Goal: Information Seeking & Learning: Check status

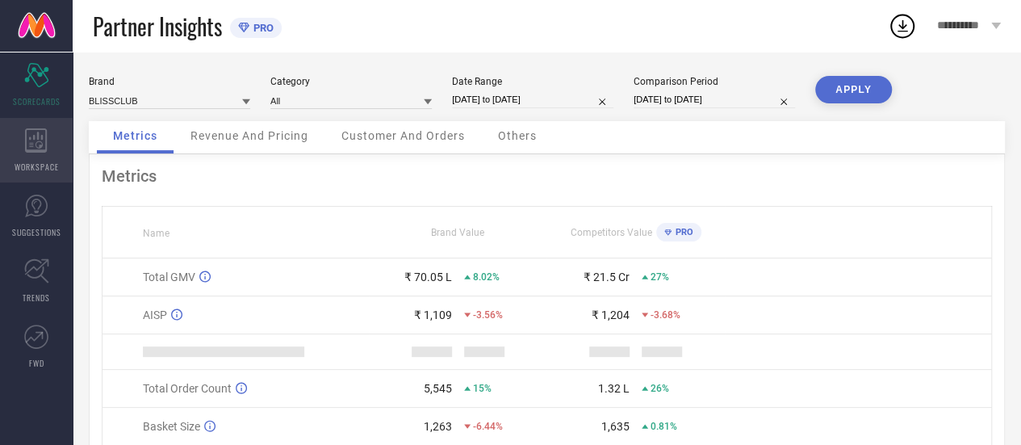
click at [40, 159] on div "WORKSPACE" at bounding box center [36, 150] width 73 height 65
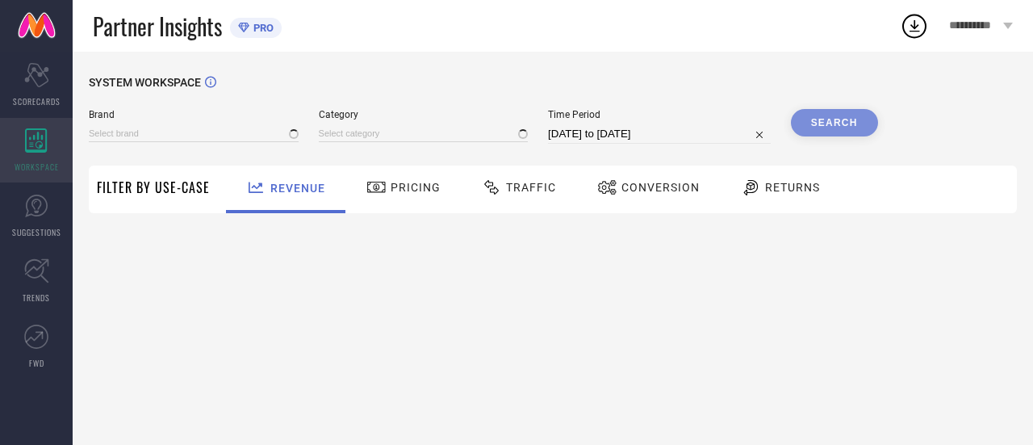
type input "BLISSCLUB"
type input "All"
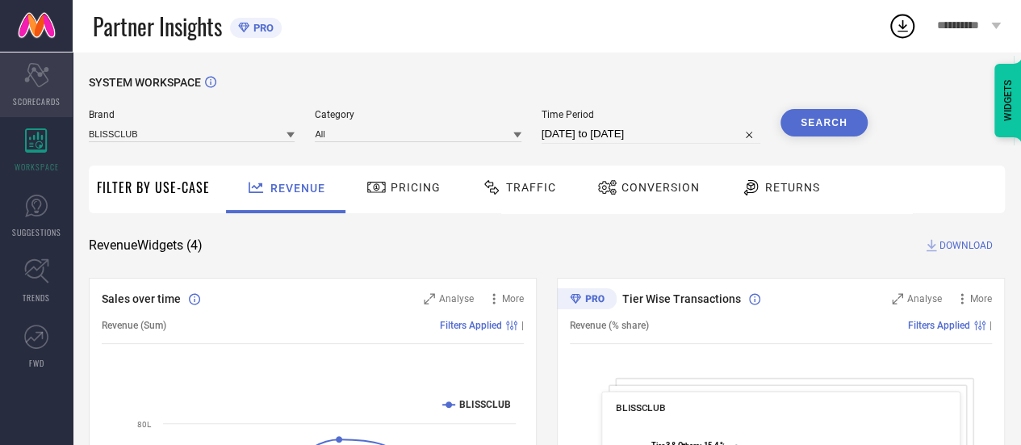
click at [48, 105] on span "SCORECARDS" at bounding box center [37, 101] width 48 height 12
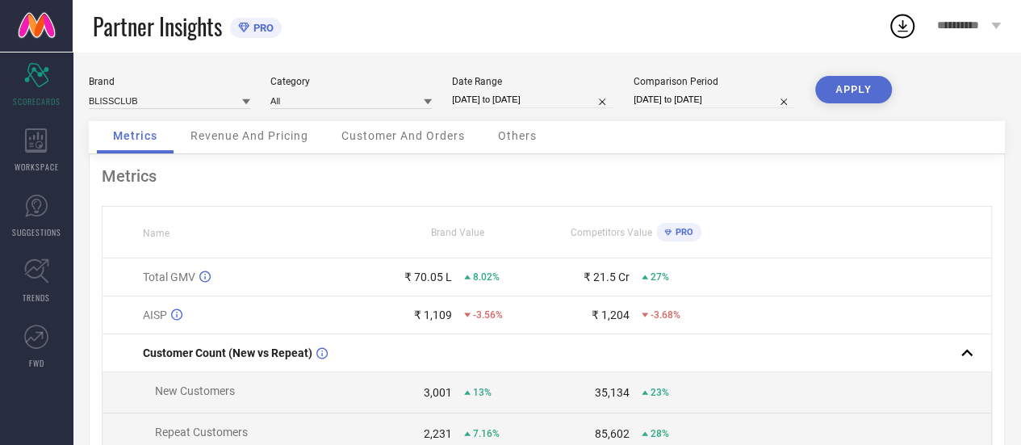
click at [270, 145] on div "Revenue And Pricing" at bounding box center [249, 137] width 150 height 32
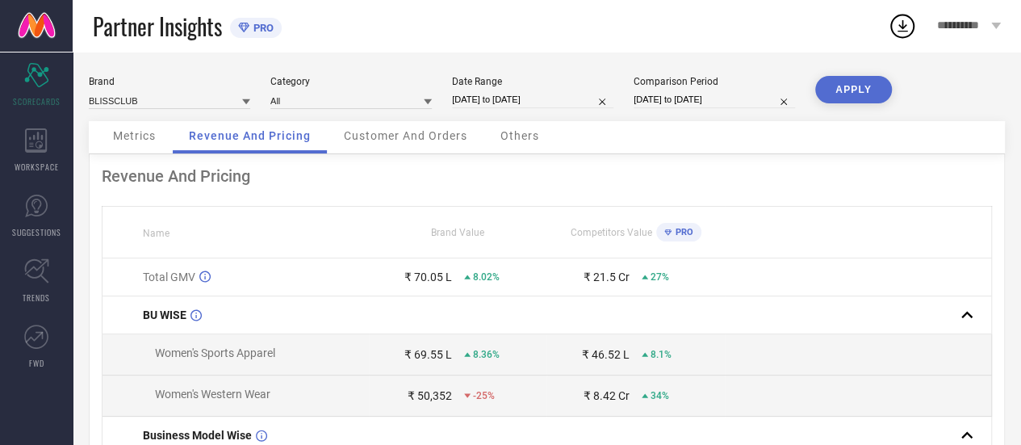
click at [394, 135] on span "Customer And Orders" at bounding box center [406, 135] width 124 height 13
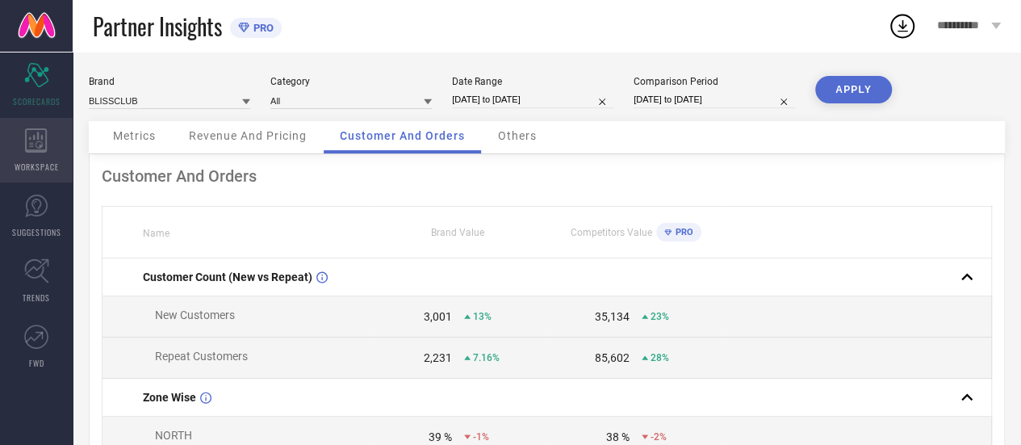
click at [55, 146] on div "WORKSPACE" at bounding box center [36, 150] width 73 height 65
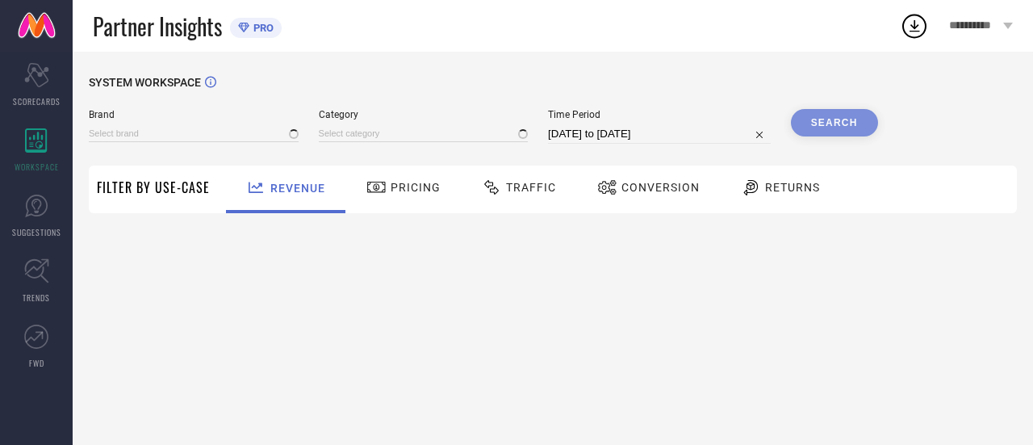
type input "BLISSCLUB"
type input "All"
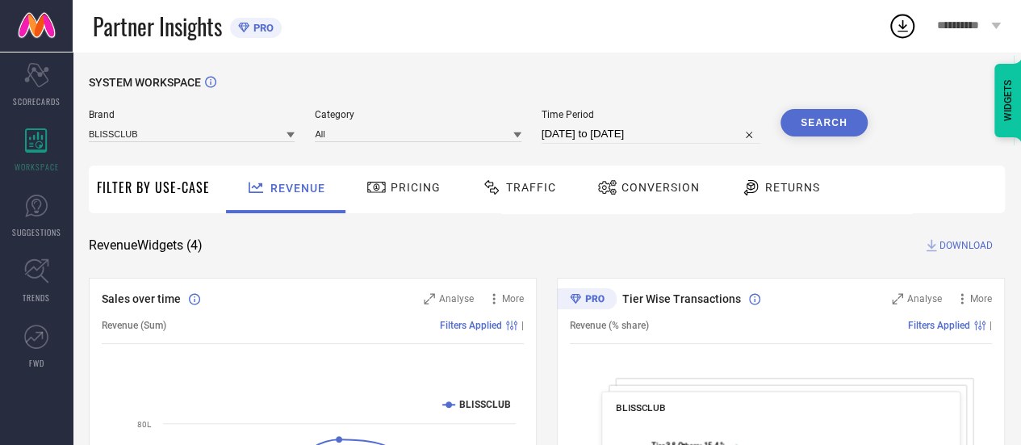
click at [534, 190] on span "Traffic" at bounding box center [531, 187] width 50 height 13
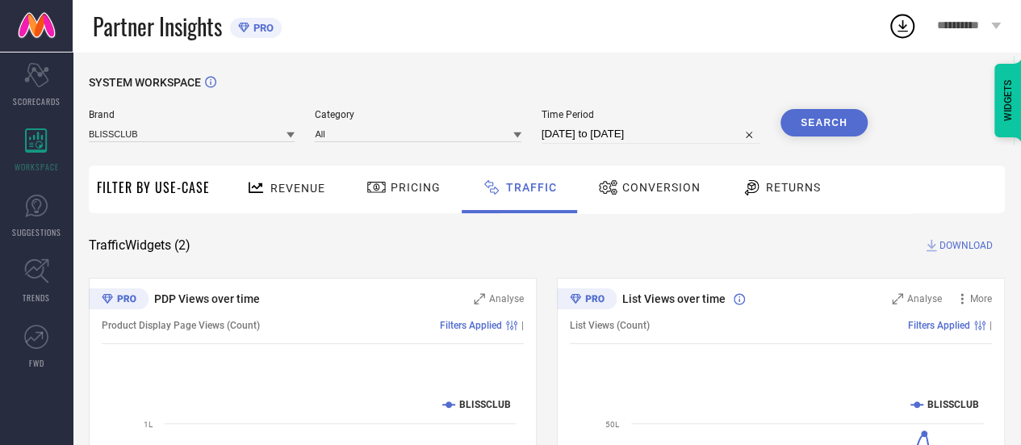
click at [404, 201] on div "Pricing" at bounding box center [403, 190] width 115 height 48
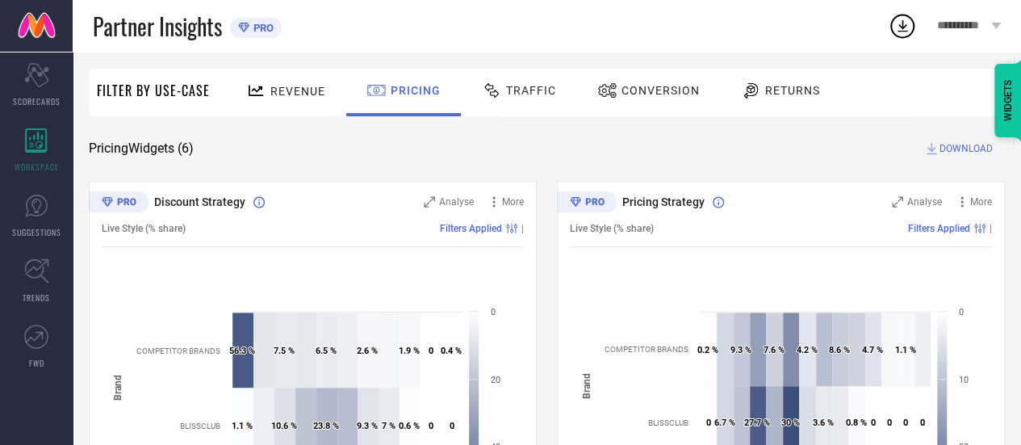
scroll to position [87, 0]
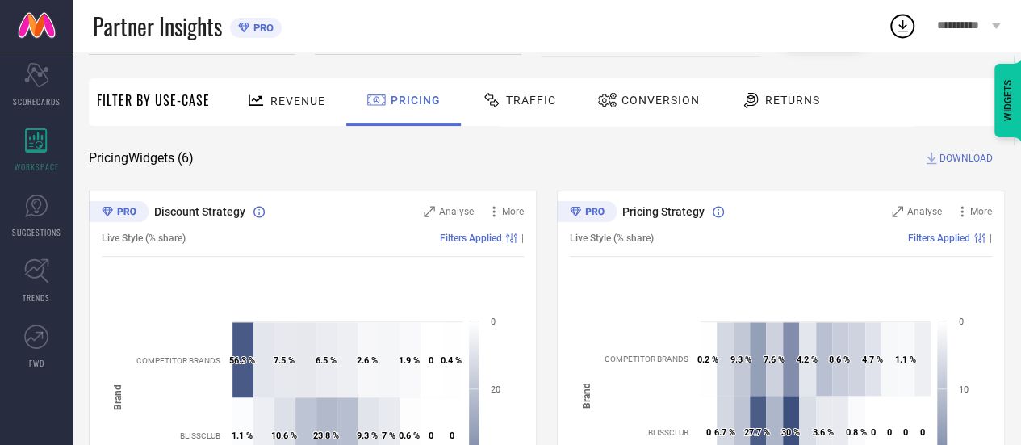
click at [674, 96] on span "Conversion" at bounding box center [661, 100] width 78 height 13
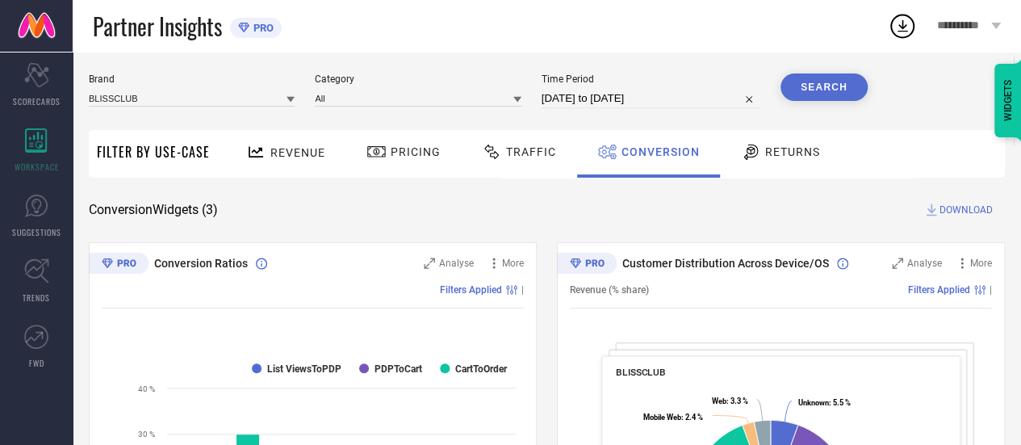
scroll to position [0, 0]
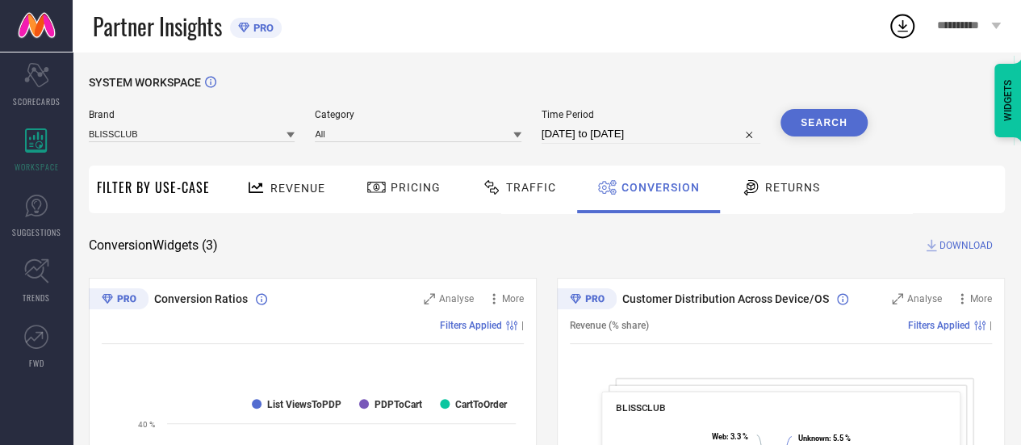
click at [300, 187] on span "Revenue" at bounding box center [297, 188] width 55 height 13
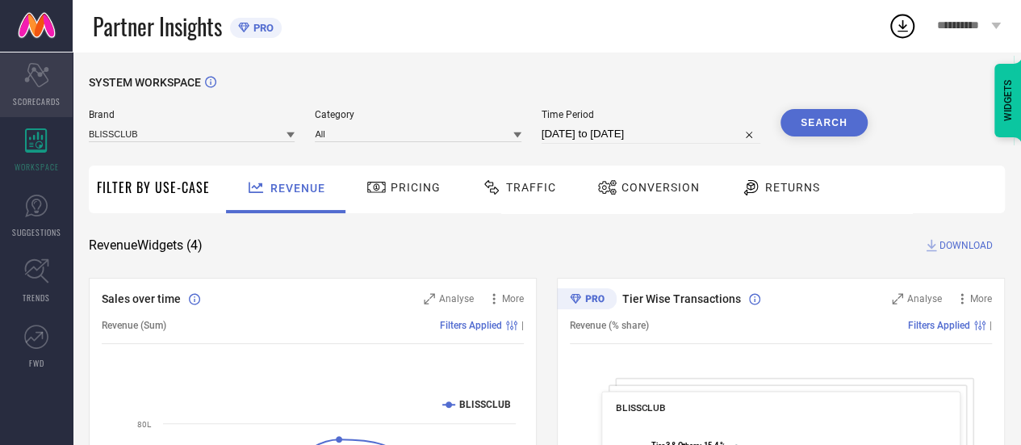
click at [17, 78] on div "Scorecard SCORECARDS" at bounding box center [36, 84] width 73 height 65
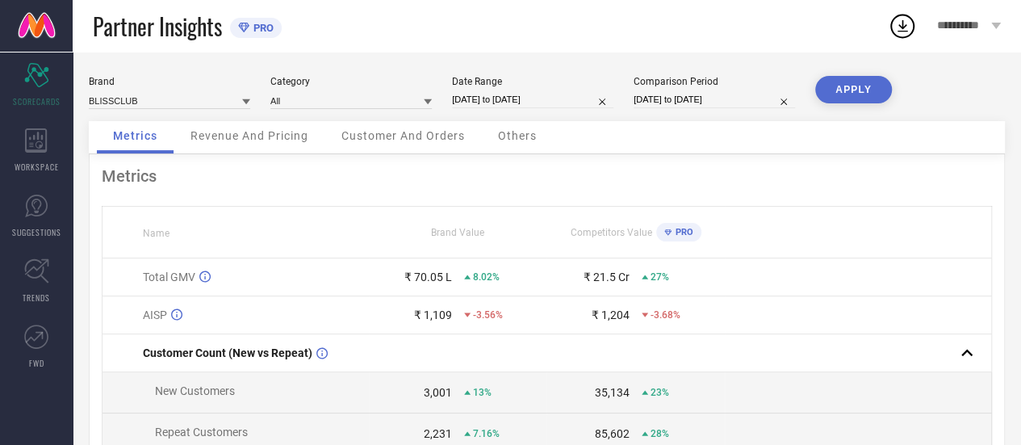
click at [239, 140] on span "Revenue And Pricing" at bounding box center [250, 135] width 118 height 13
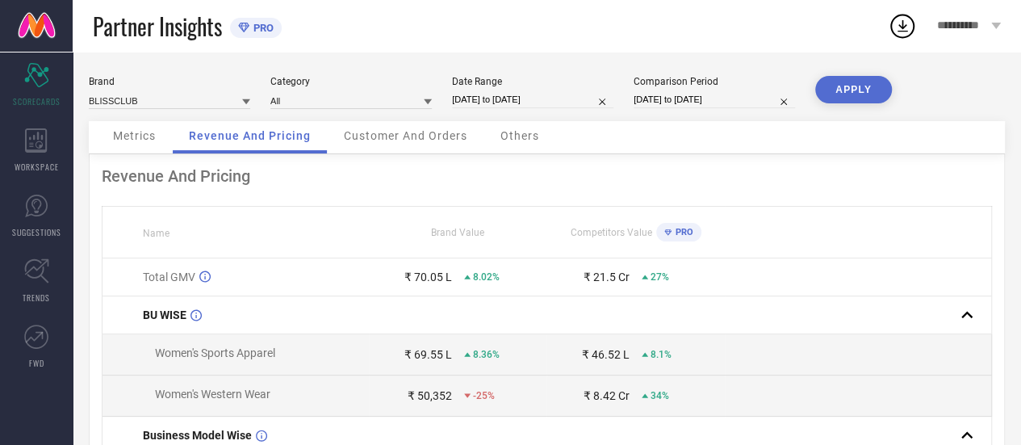
select select "6"
select select "2025"
select select "7"
select select "2025"
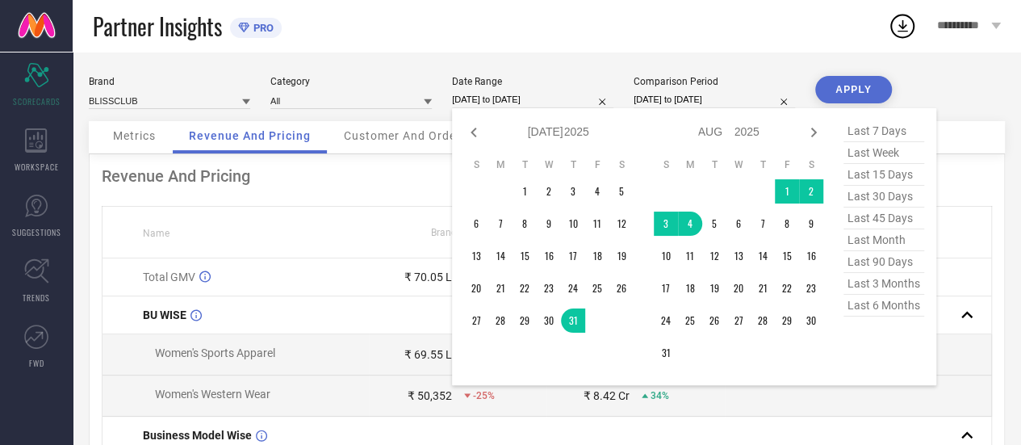
click at [491, 104] on input "[DATE] to [DATE]" at bounding box center [532, 99] width 161 height 17
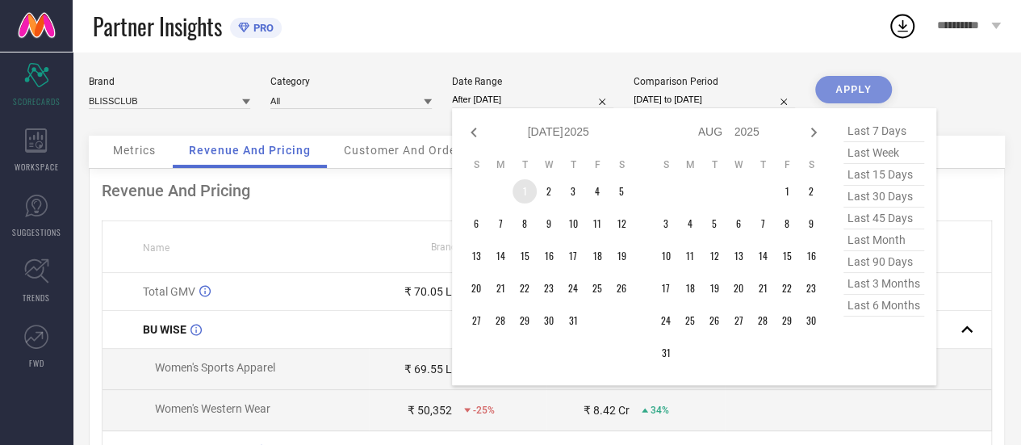
click at [523, 187] on td "1" at bounding box center [525, 191] width 24 height 24
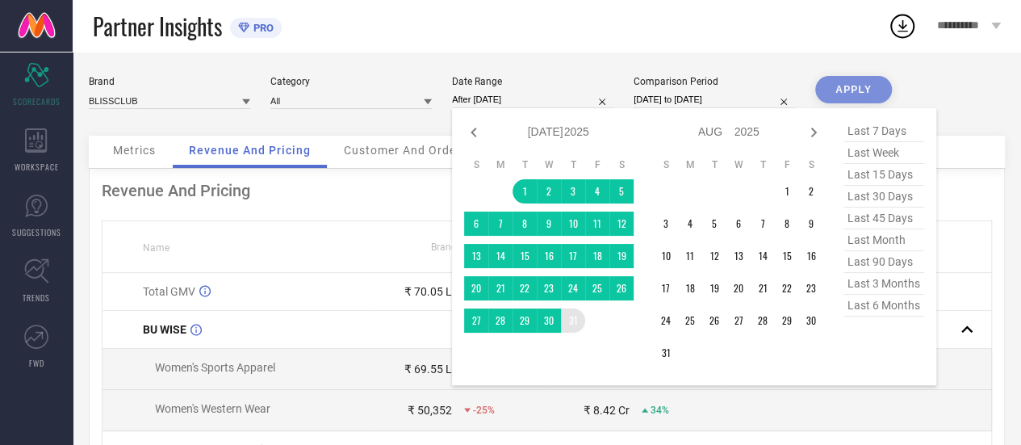
type input "[DATE] to [DATE]"
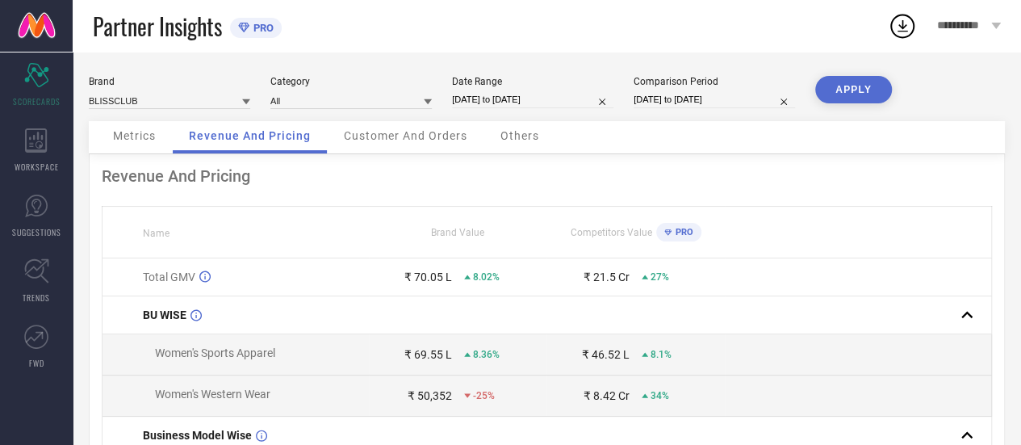
select select "6"
select select "2025"
select select "7"
select select "2025"
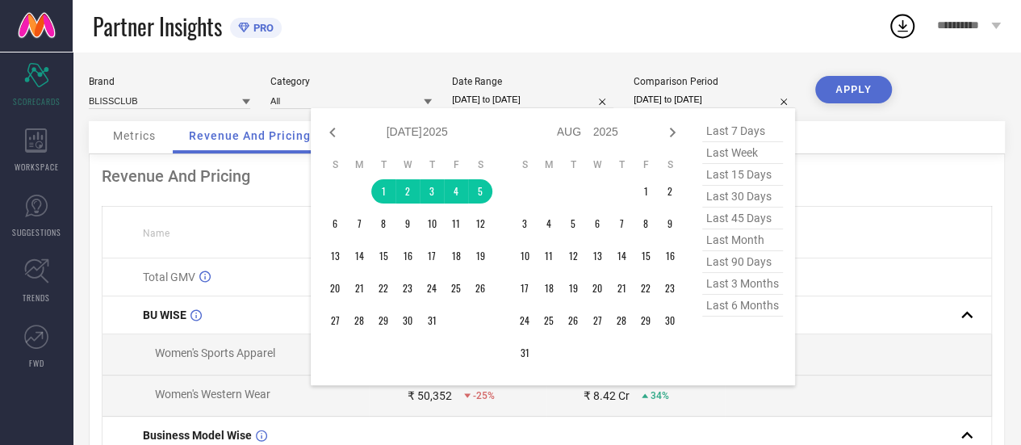
click at [674, 95] on input "[DATE] to [DATE]" at bounding box center [714, 99] width 161 height 17
click at [337, 128] on icon at bounding box center [332, 132] width 19 height 19
select select "5"
select select "2025"
select select "6"
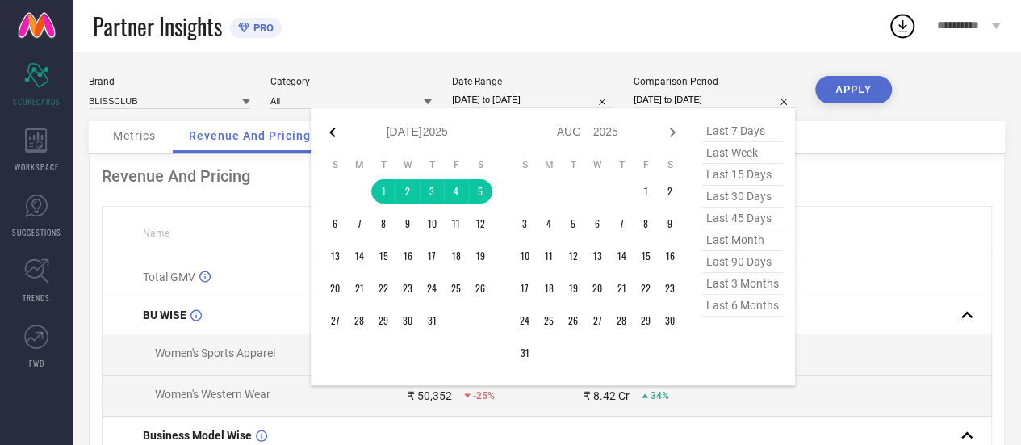
select select "2025"
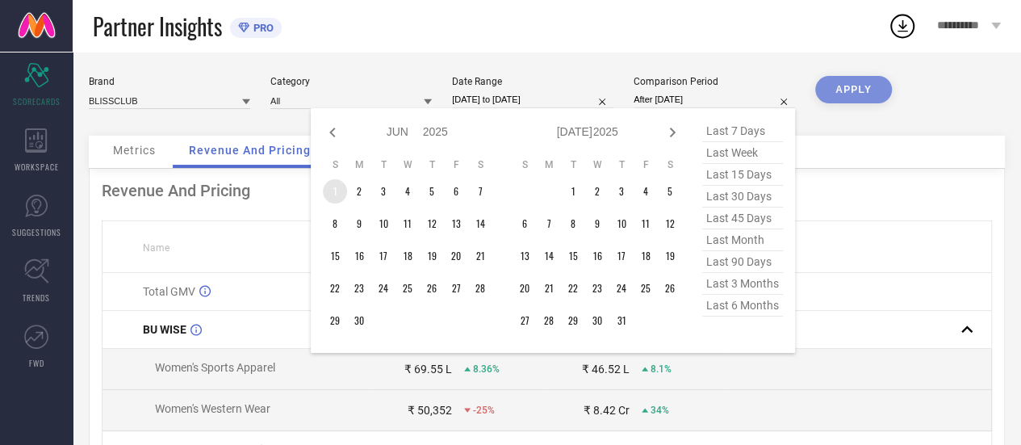
click at [336, 199] on td "1" at bounding box center [335, 191] width 24 height 24
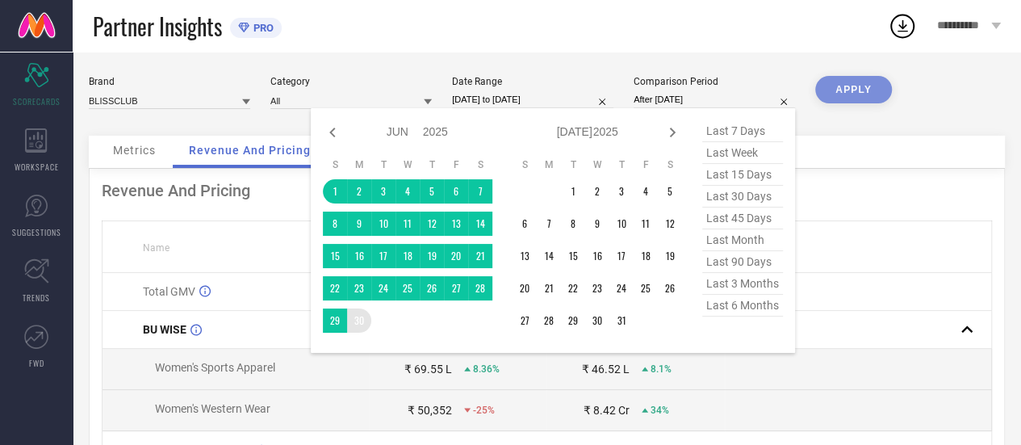
type input "[DATE] to [DATE]"
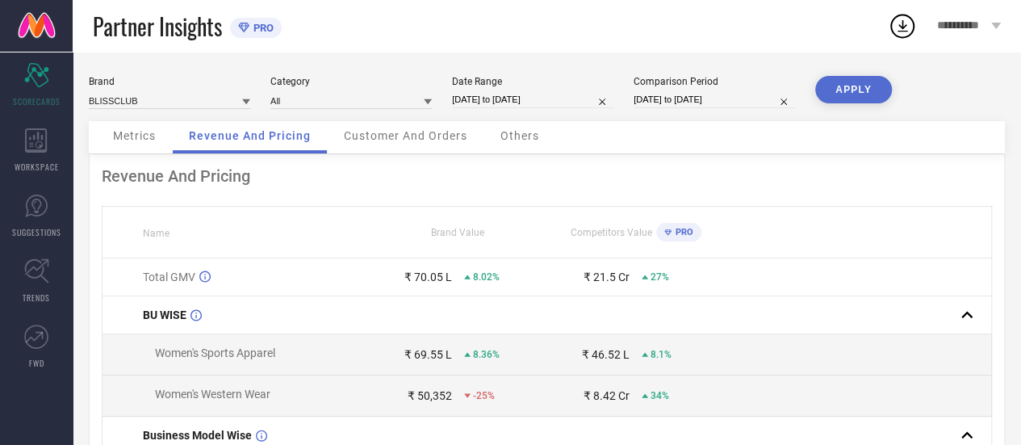
click at [853, 90] on button "APPLY" at bounding box center [853, 89] width 77 height 27
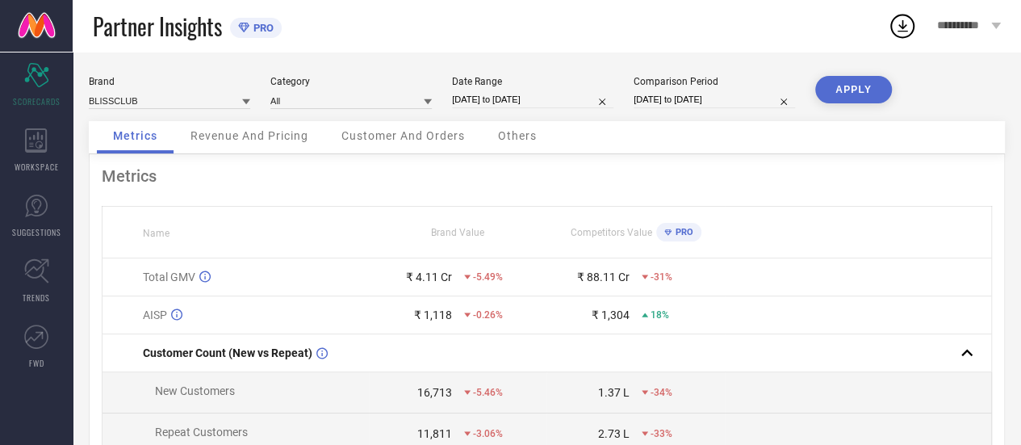
click at [227, 134] on span "Revenue And Pricing" at bounding box center [250, 135] width 118 height 13
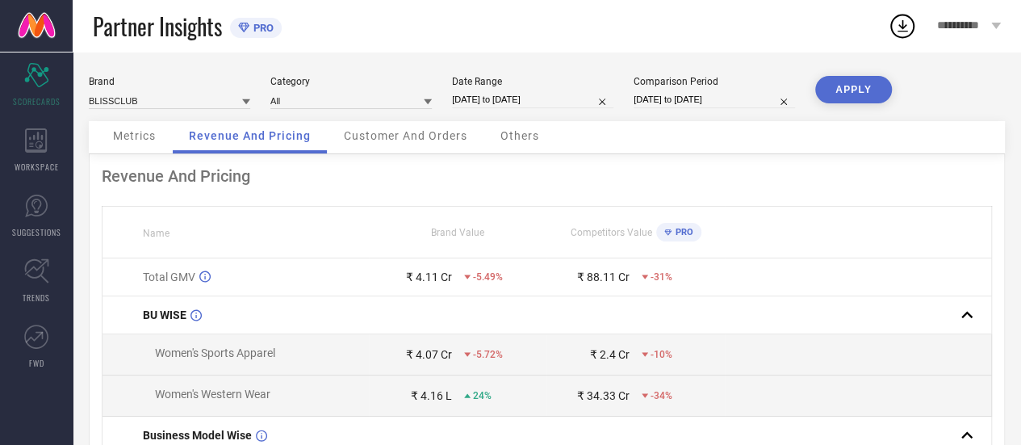
select select "6"
select select "2025"
select select "7"
select select "2025"
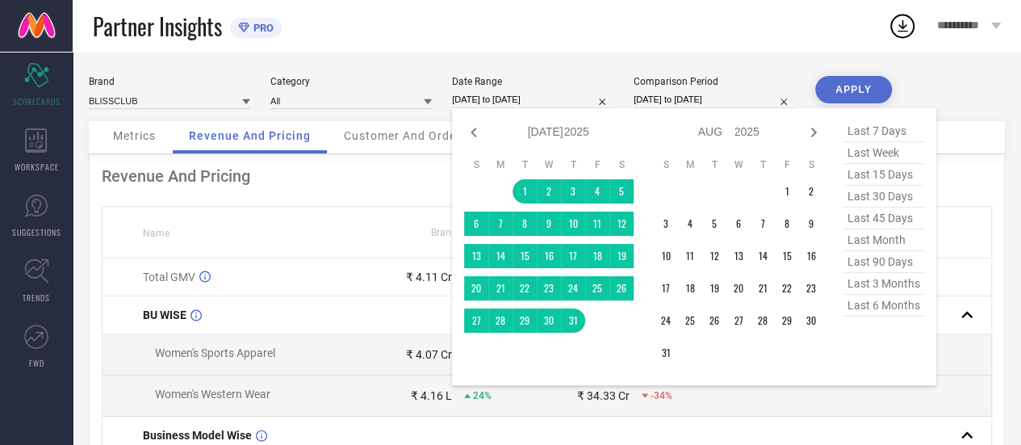
click at [533, 101] on input "[DATE] to [DATE]" at bounding box center [532, 99] width 161 height 17
click at [783, 196] on td "1" at bounding box center [787, 191] width 24 height 24
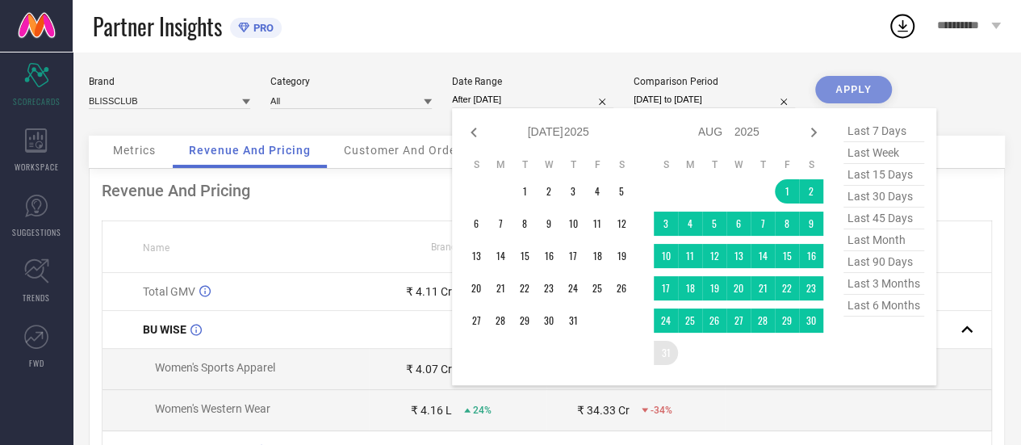
type input "[DATE] to [DATE]"
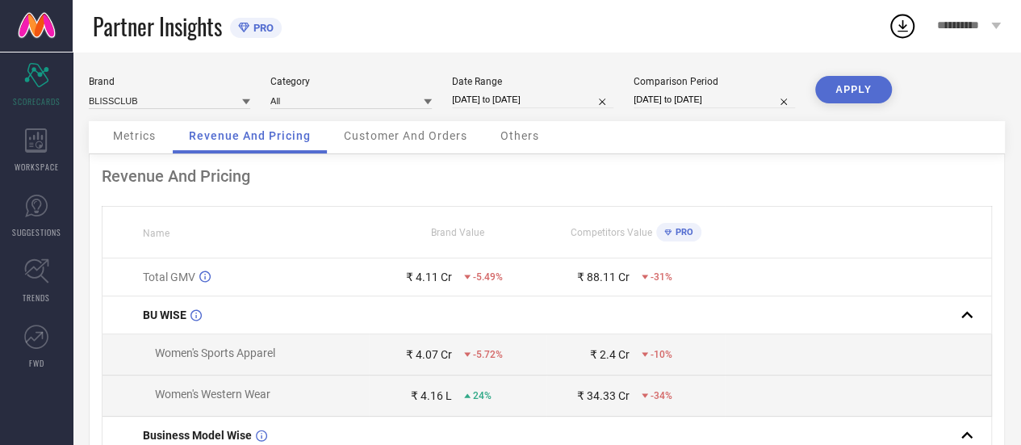
select select "5"
select select "2025"
select select "6"
select select "2025"
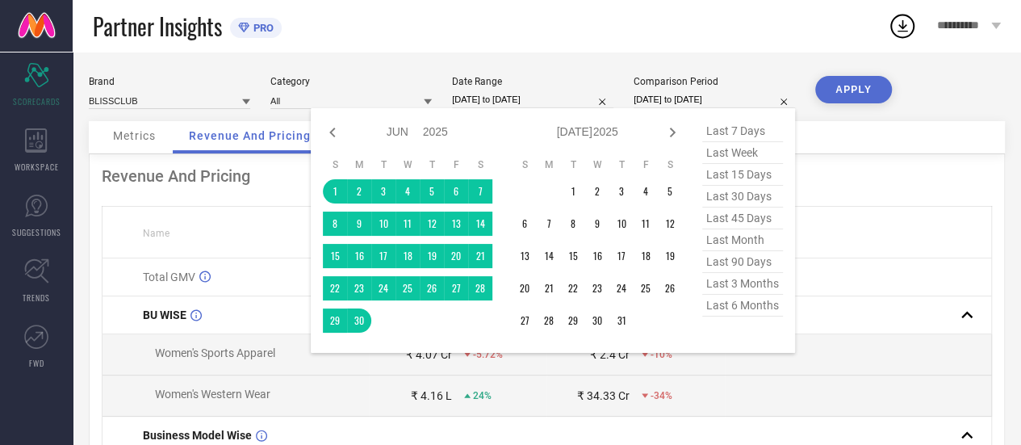
click at [703, 98] on input "[DATE] to [DATE]" at bounding box center [714, 99] width 161 height 17
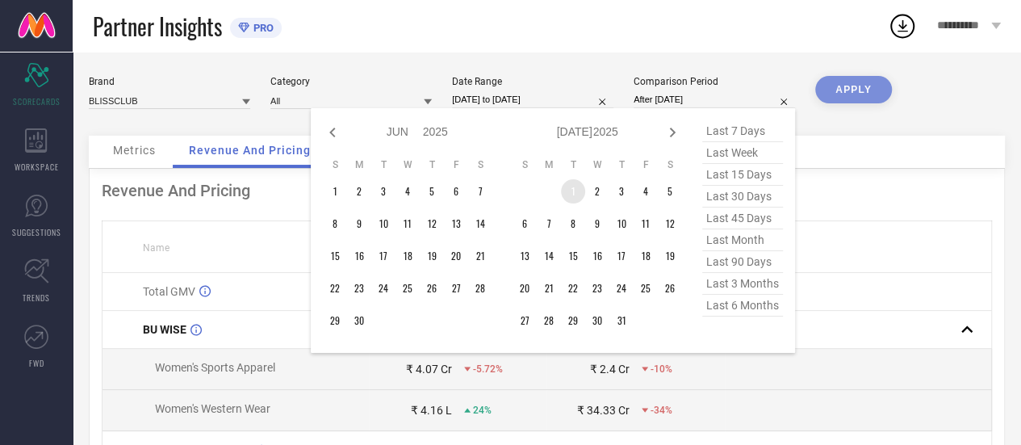
click at [570, 193] on td "1" at bounding box center [573, 191] width 24 height 24
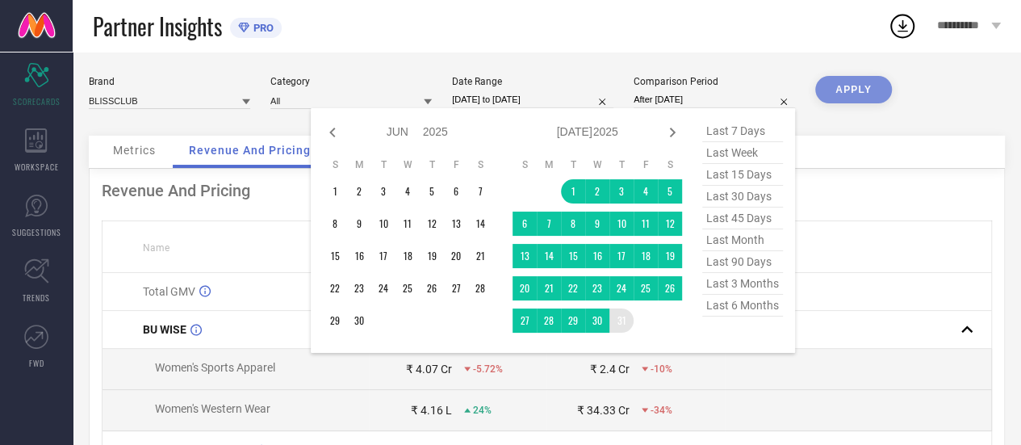
type input "[DATE] to [DATE]"
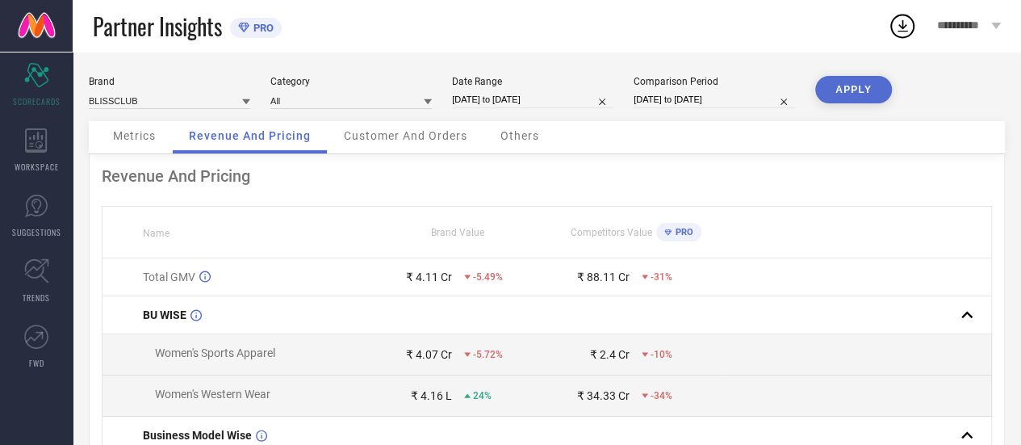
click at [862, 87] on button "APPLY" at bounding box center [853, 89] width 77 height 27
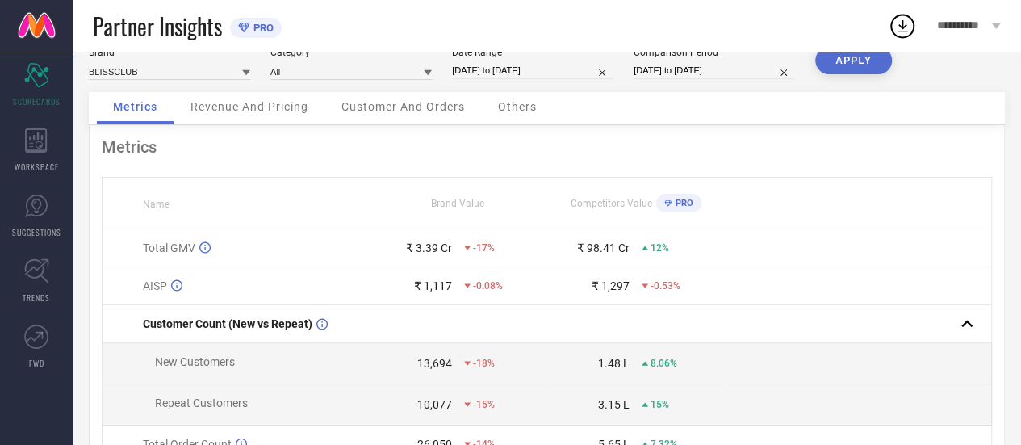
scroll to position [28, 0]
click at [299, 112] on span "Revenue And Pricing" at bounding box center [250, 107] width 118 height 13
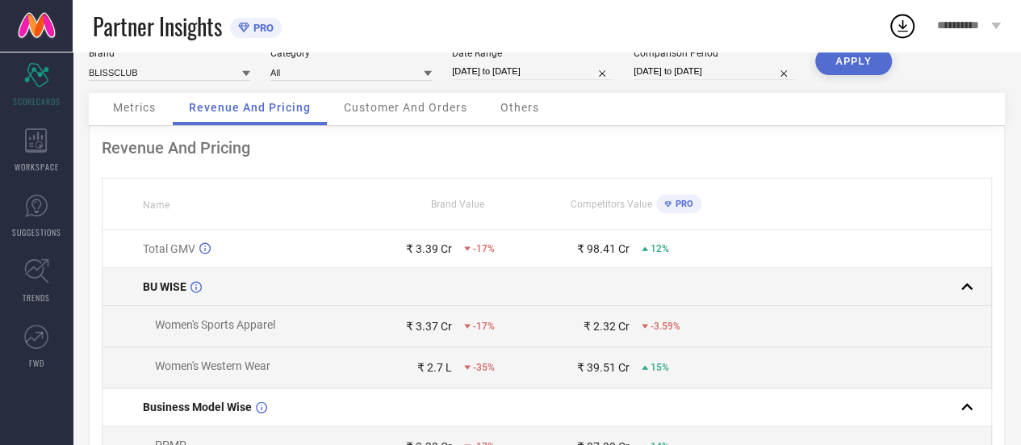
scroll to position [0, 0]
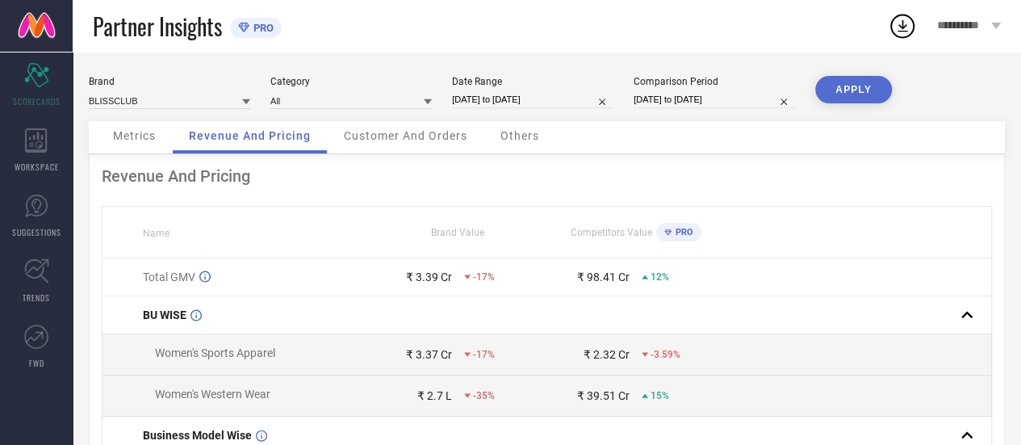
select select "7"
select select "2025"
select select "8"
select select "2025"
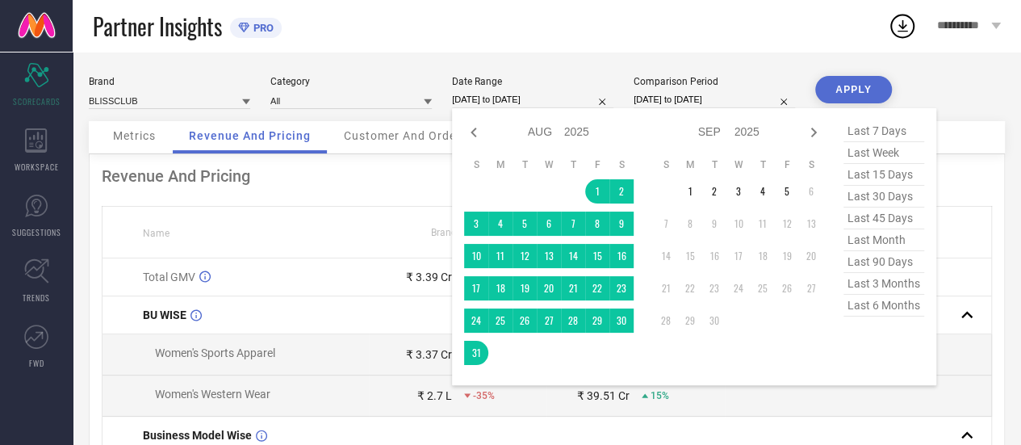
click at [520, 107] on input "[DATE] to [DATE]" at bounding box center [532, 99] width 161 height 17
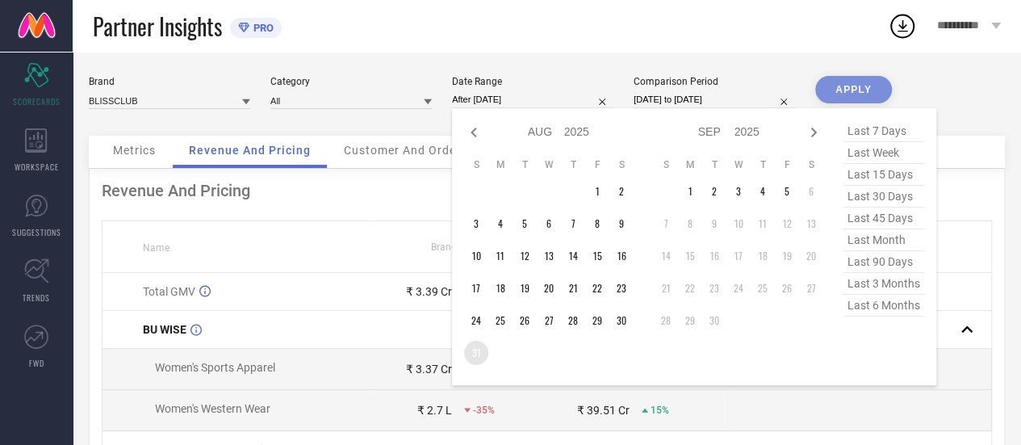
click at [474, 354] on td "31" at bounding box center [476, 353] width 24 height 24
type input "[DATE] to [DATE]"
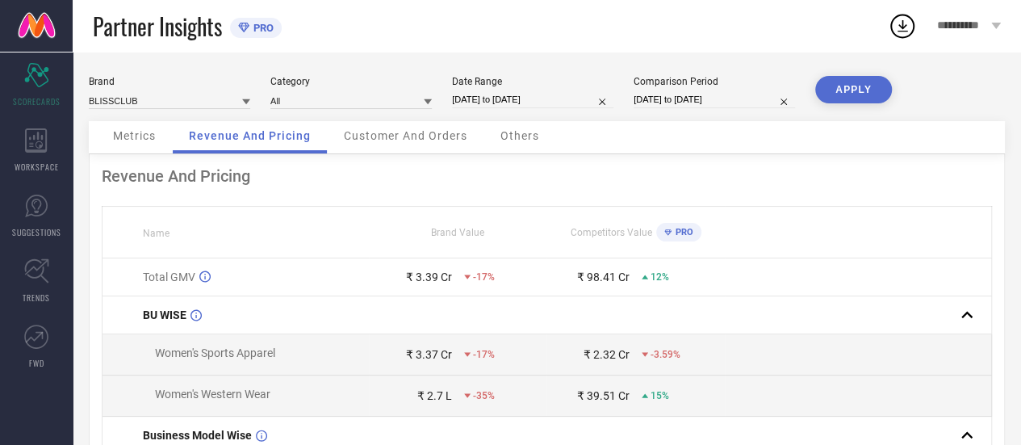
click at [870, 90] on button "APPLY" at bounding box center [853, 89] width 77 height 27
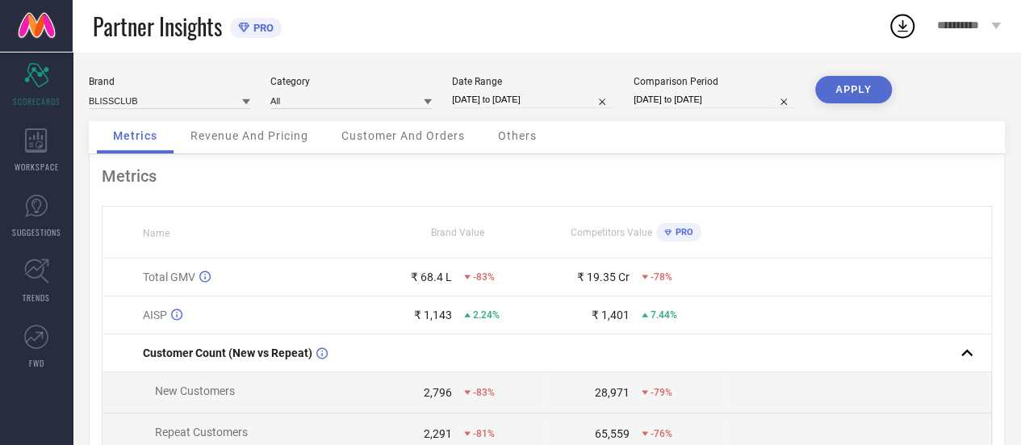
click at [214, 146] on div "Revenue And Pricing" at bounding box center [249, 137] width 150 height 32
